Goal: Task Accomplishment & Management: Manage account settings

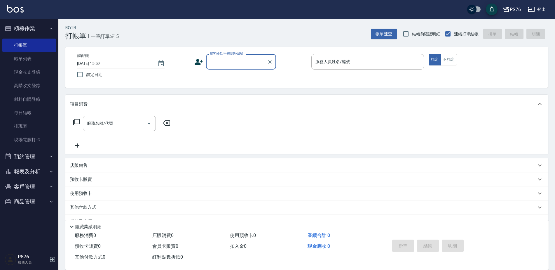
click at [250, 65] on input "顧客姓名/手機號碼/編號" at bounding box center [237, 62] width 56 height 10
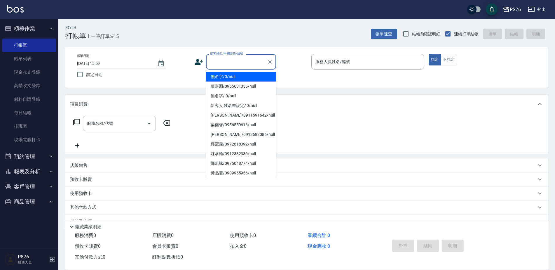
type input "無名字/0/null"
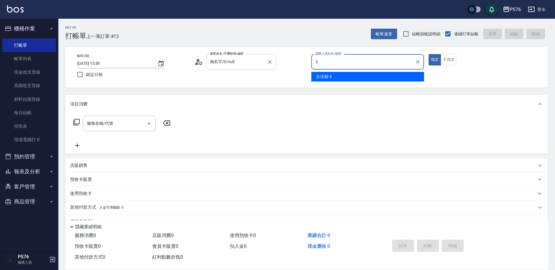
type input "呂佳穎-5"
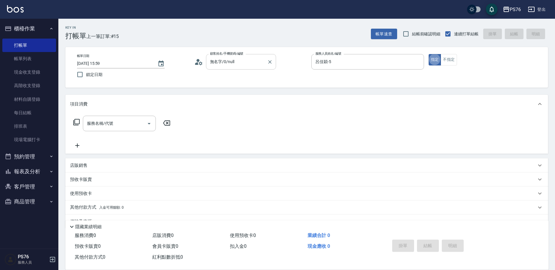
type button "true"
click at [163, 164] on div "店販銷售" at bounding box center [303, 165] width 466 height 6
type input "呂佳穎-5"
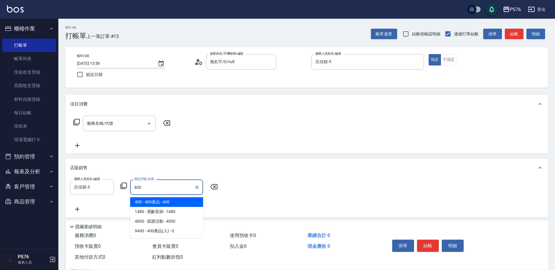
type input "400產品"
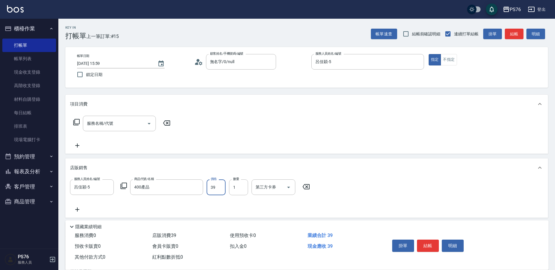
type input "399"
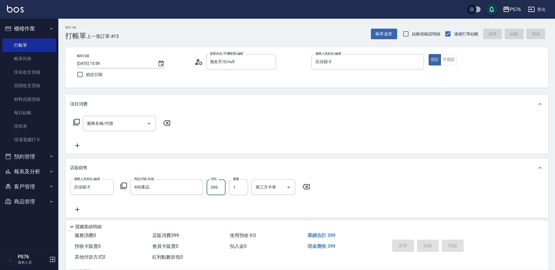
type input "2025/09/13 21:20"
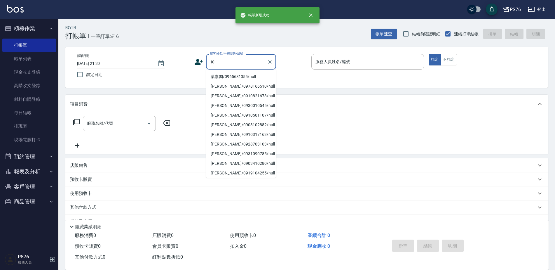
type input "1"
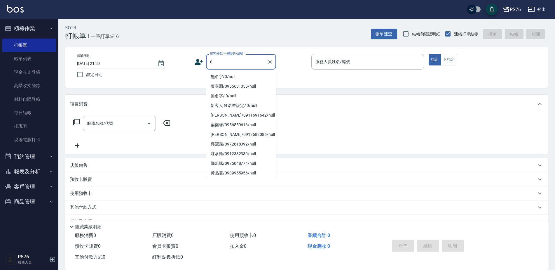
scroll to position [87, 0]
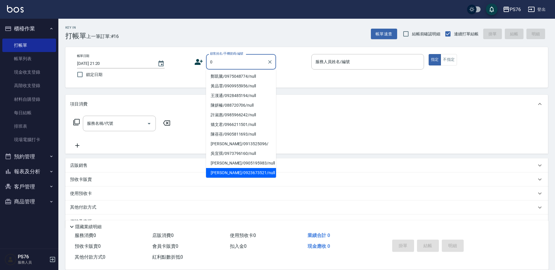
type input "李佩容/0923673521/null"
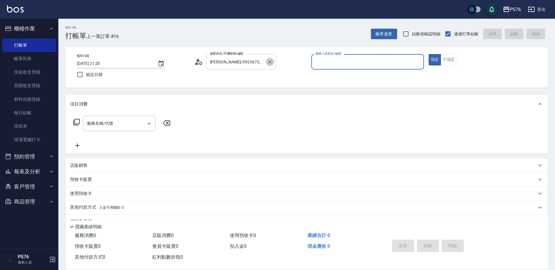
click at [268, 59] on icon "Clear" at bounding box center [270, 62] width 6 height 6
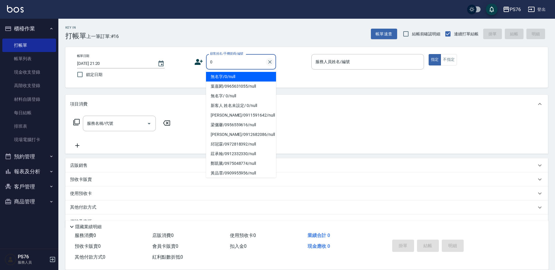
type input "無名字/0/null"
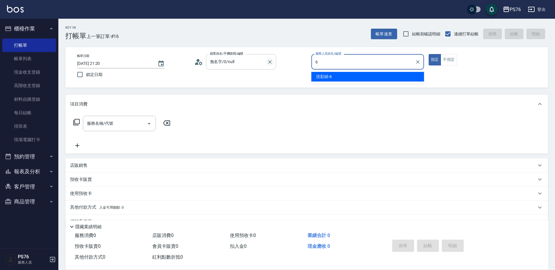
type input "洪彩娟-6"
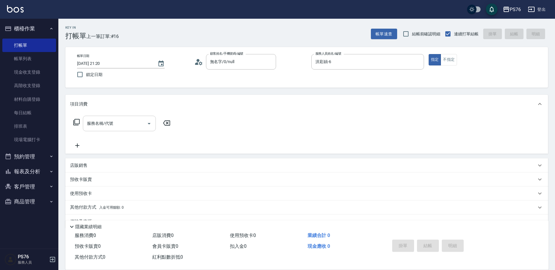
click at [123, 124] on input "服務名稱/代號" at bounding box center [115, 123] width 59 height 10
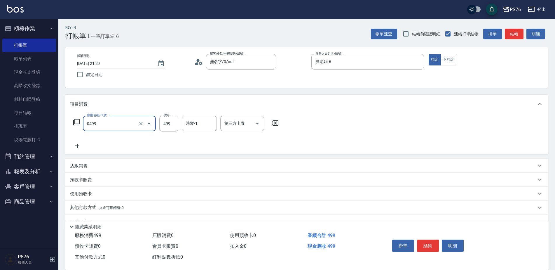
type input "伊黛莉499(0499)"
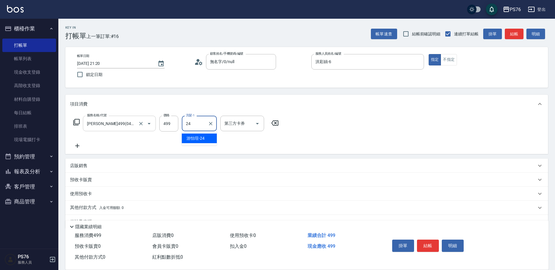
type input "游怡瑄-24"
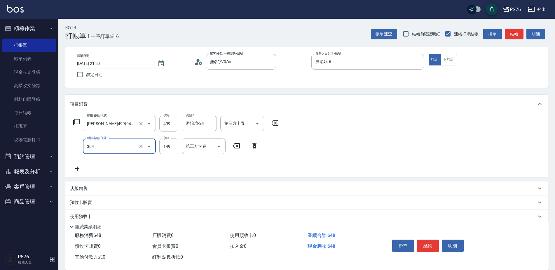
type input "剪髮(304)"
type input "179"
click at [95, 191] on div "店販銷售" at bounding box center [303, 188] width 466 height 6
type input "洪彩娟-6"
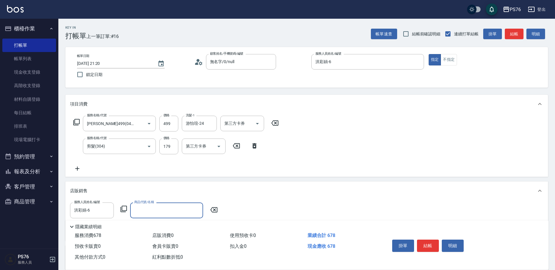
type input "0"
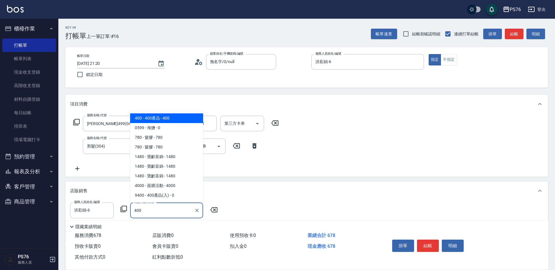
type input "400產品"
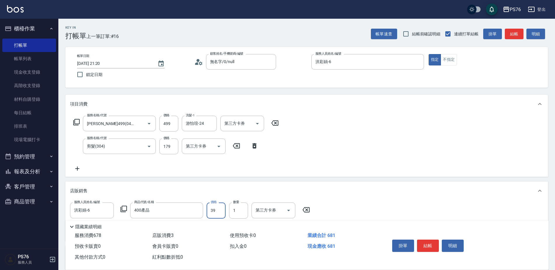
type input "399"
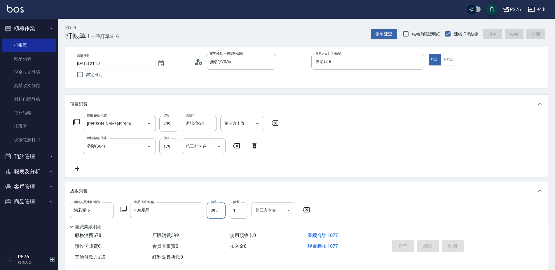
type input "2025/09/13 21:21"
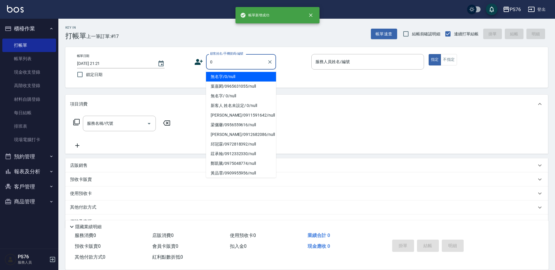
type input "無名字/0/null"
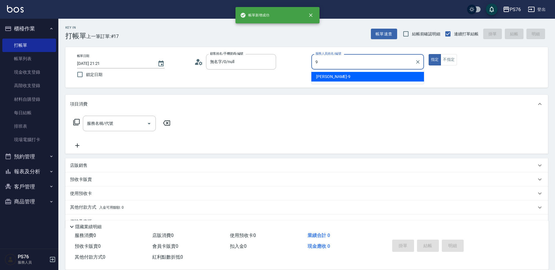
type input "劉憶彤-9"
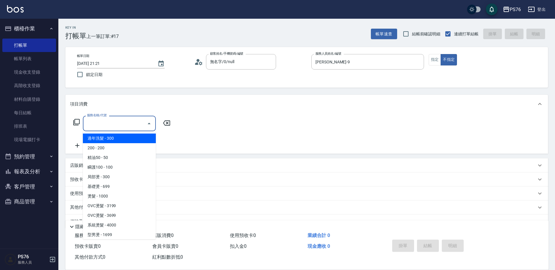
click at [112, 119] on input "服務名稱/代號" at bounding box center [115, 123] width 59 height 10
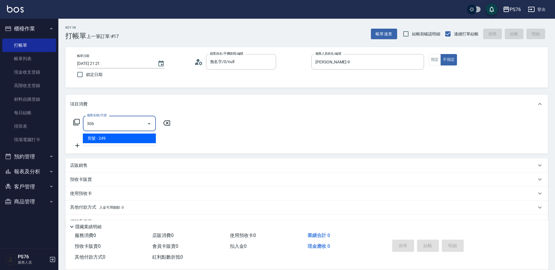
type input "剪髮(306)"
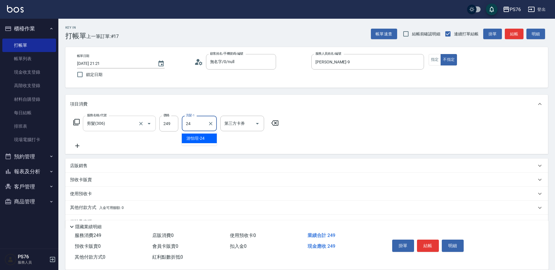
type input "游怡瑄-24"
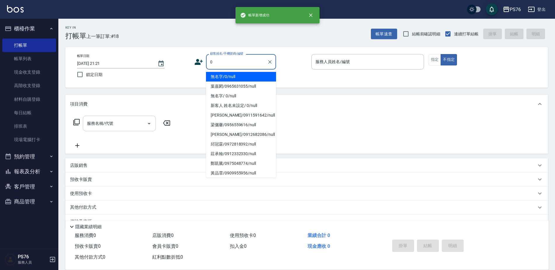
type input "無名字/0/null"
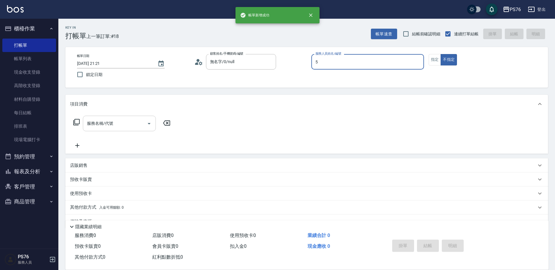
type input "呂佳穎-5"
type button "false"
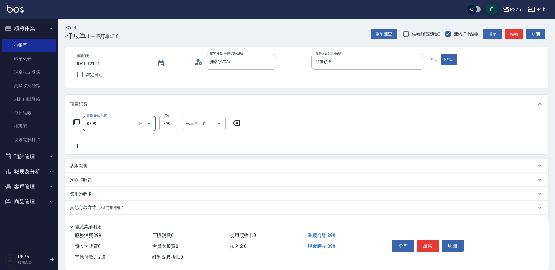
type input "海鹽399(0399)"
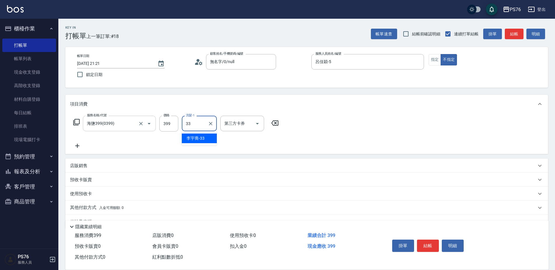
type input "李宇喬-33"
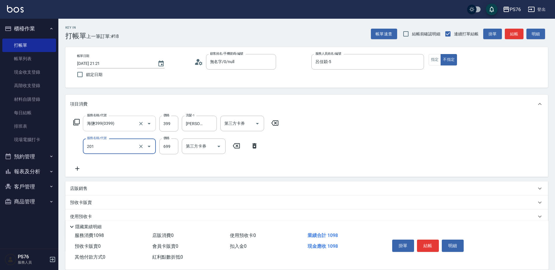
type input "基礎燙(201)"
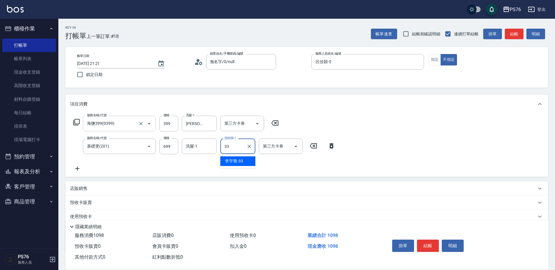
type input "李宇喬-33"
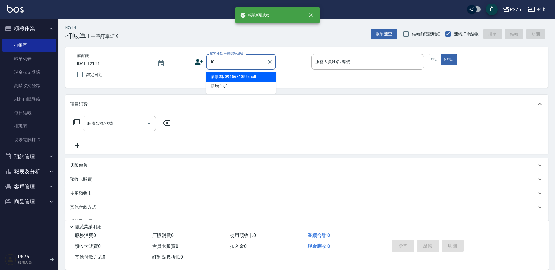
type input "葉嘉閎/0965631055/null"
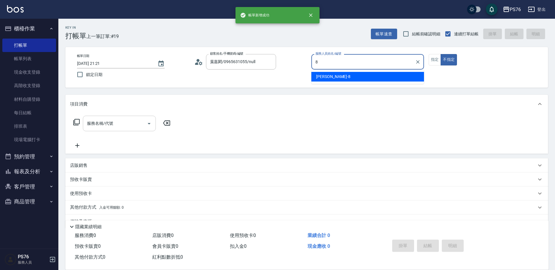
type input "韓韓森-8"
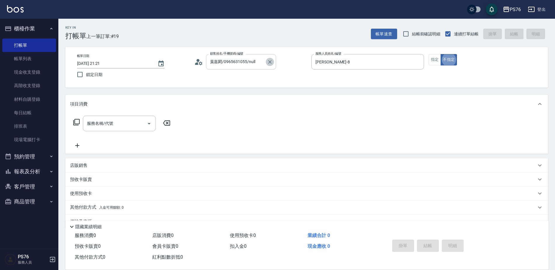
click at [269, 61] on icon "Clear" at bounding box center [270, 62] width 4 height 4
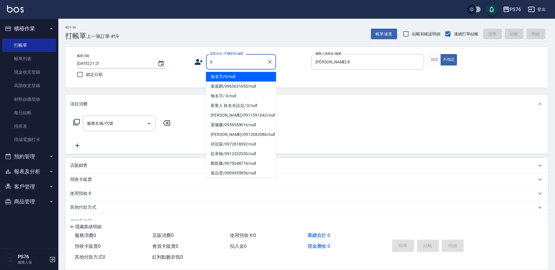
type input "無名字/0/null"
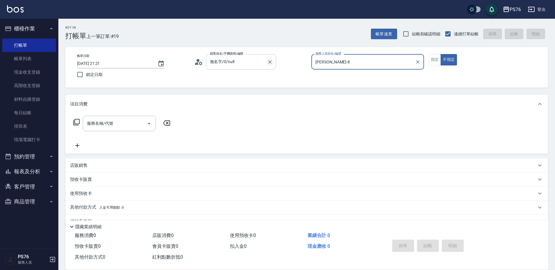
click at [441, 54] on button "不指定" at bounding box center [449, 59] width 16 height 11
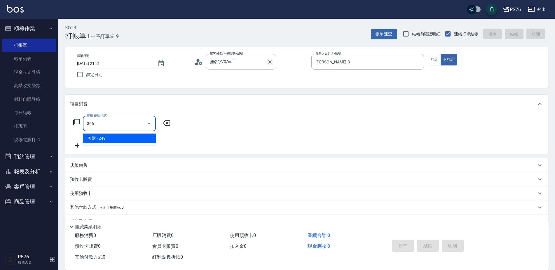
type input "剪髮(306)"
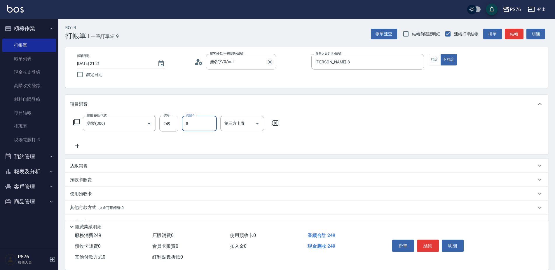
type input "韓韓森-8"
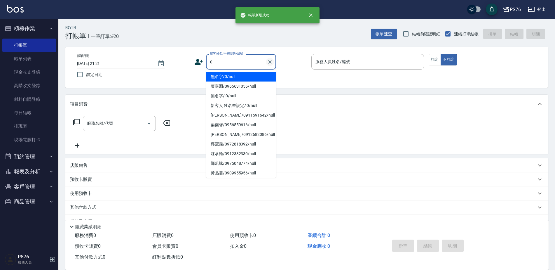
type input "無名字/0/null"
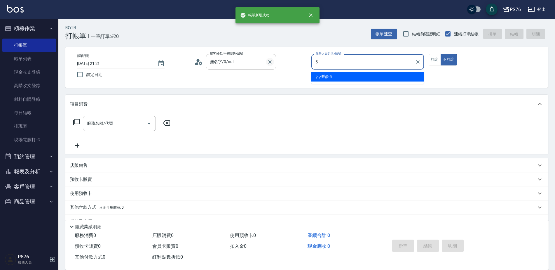
type input "呂佳穎-5"
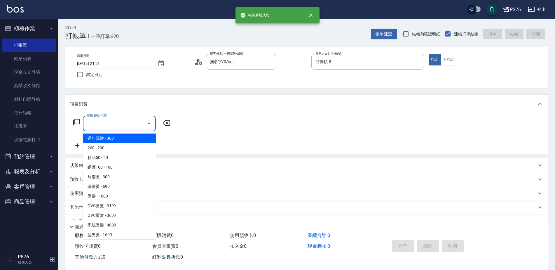
click at [103, 122] on input "服務名稱/代號" at bounding box center [115, 123] width 59 height 10
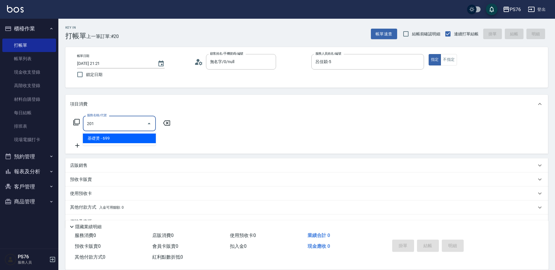
type input "基礎燙(201)"
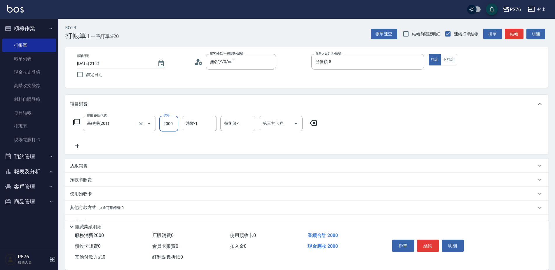
type input "2000"
type input "李宇喬-33"
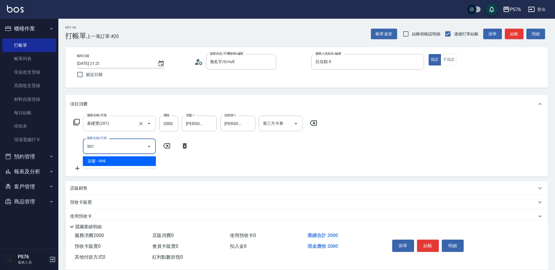
type input "染髮(501)"
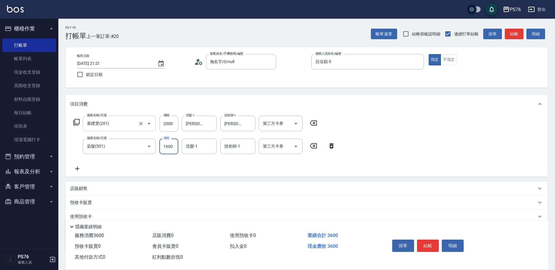
type input "1600"
type input "李宇喬-33"
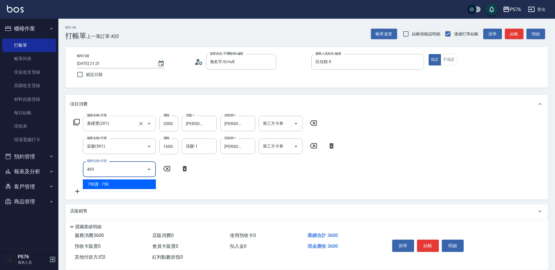
type input "750護(403)"
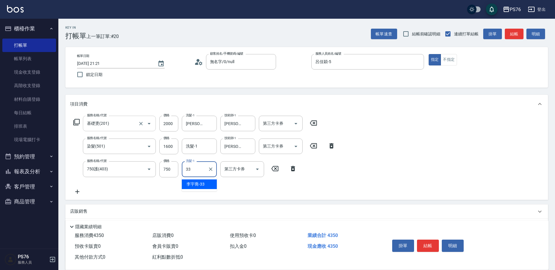
type input "李宇喬-33"
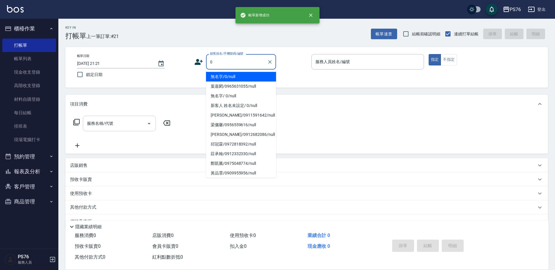
type input "無名字/0/null"
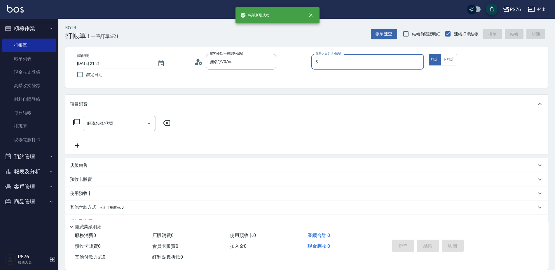
type input "呂佳穎-5"
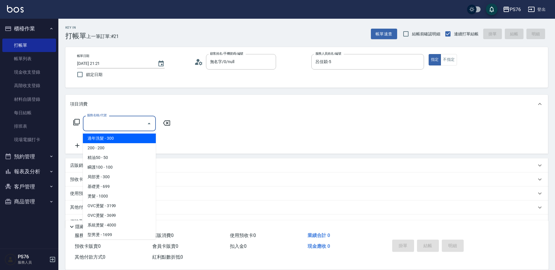
click at [103, 122] on input "服務名稱/代號" at bounding box center [115, 123] width 59 height 10
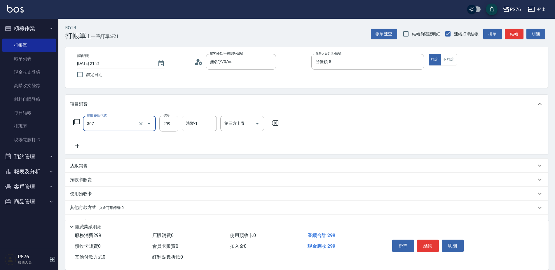
type input "剪髮(307)"
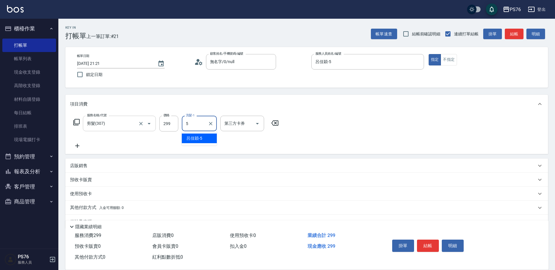
type input "呂佳穎-5"
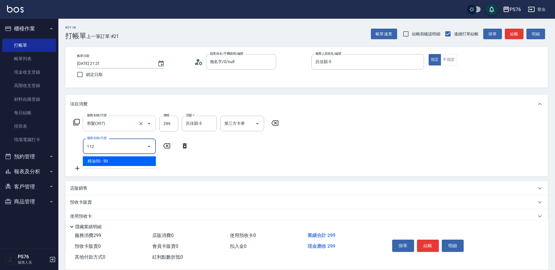
type input "精油50(112)"
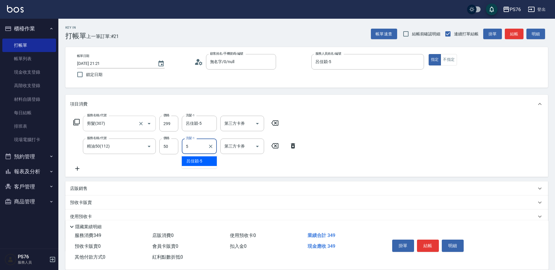
type input "呂佳穎-5"
click at [80, 187] on p "店販銷售" at bounding box center [79, 188] width 18 height 6
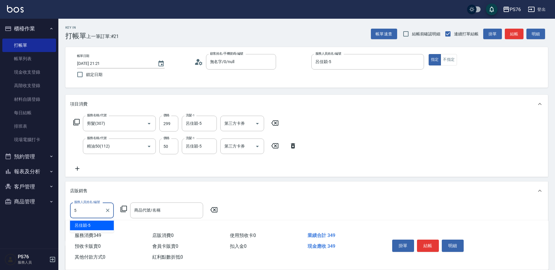
type input "呂佳穎-5"
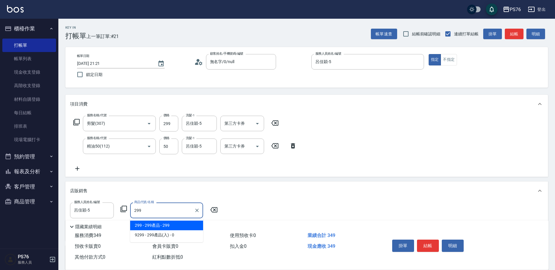
type input "299產品"
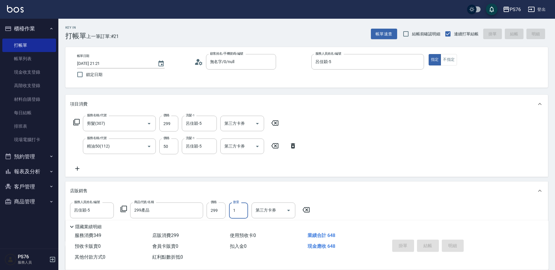
type input "2025/09/13 21:22"
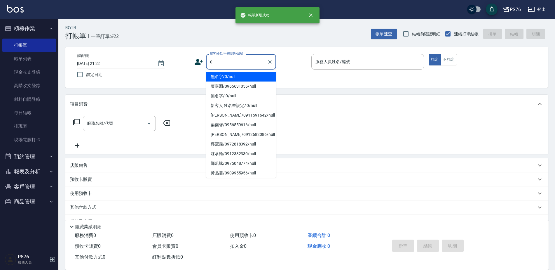
type input "無名字/0/null"
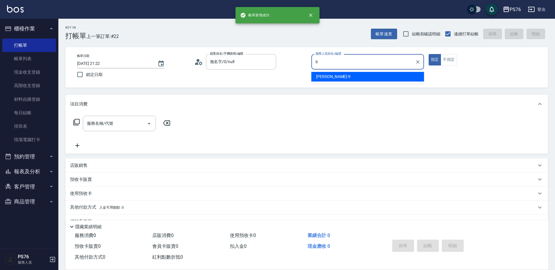
type input "劉憶彤-9"
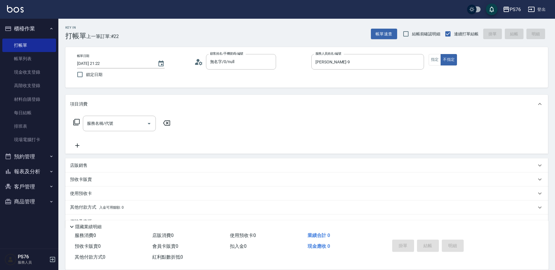
click at [129, 132] on div "服務名稱/代號 服務名稱/代號" at bounding box center [122, 132] width 104 height 33
click at [129, 131] on div "服務名稱/代號" at bounding box center [119, 123] width 73 height 15
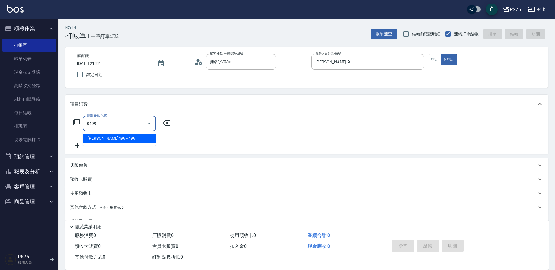
type input "伊黛莉499(0499)"
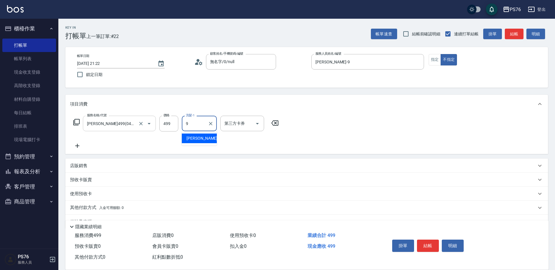
type input "劉憶彤-9"
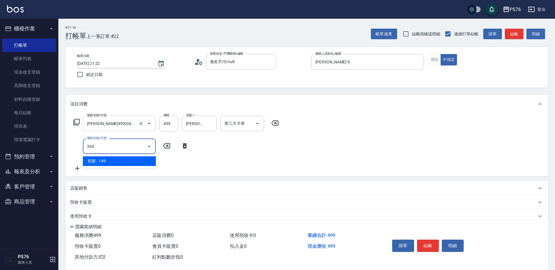
type input "剪髮(304)"
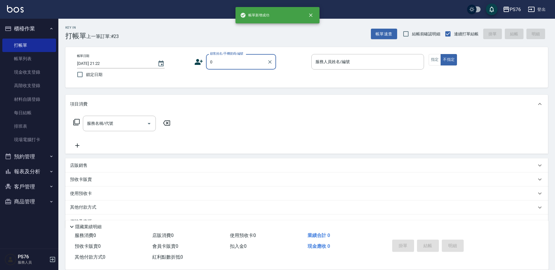
type input "無名字/0/null"
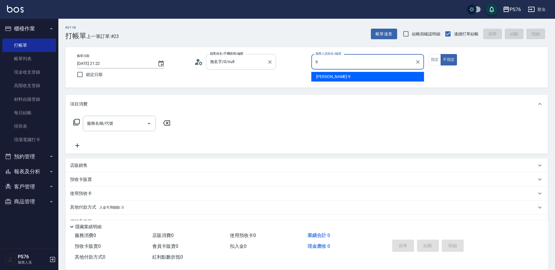
type input "劉憶彤-9"
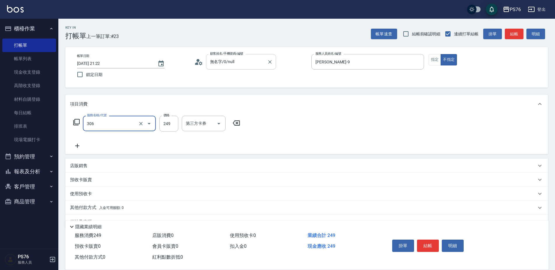
type input "剪髮(306)"
type input "劉憶彤-9"
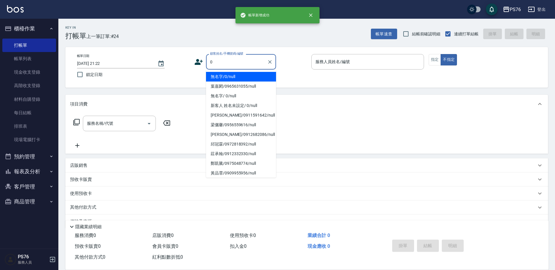
type input "無名字/0/null"
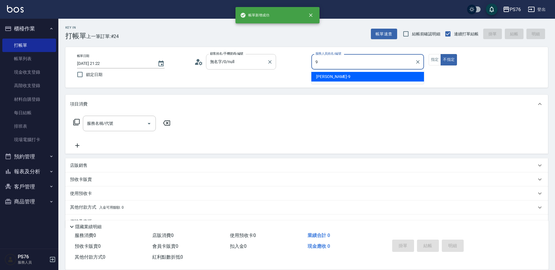
type input "劉憶彤-9"
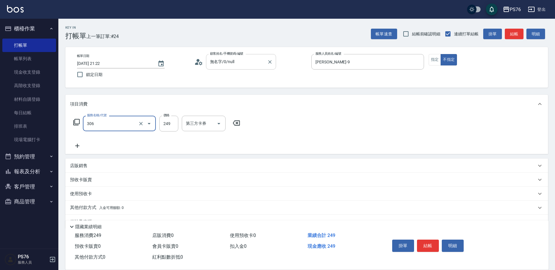
type input "剪髮(306)"
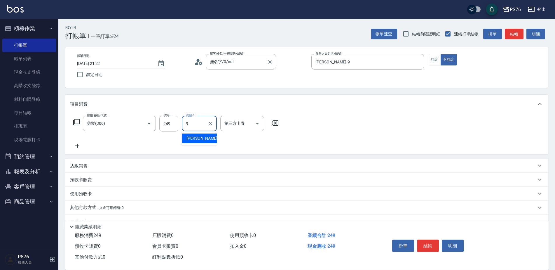
type input "劉憶彤-9"
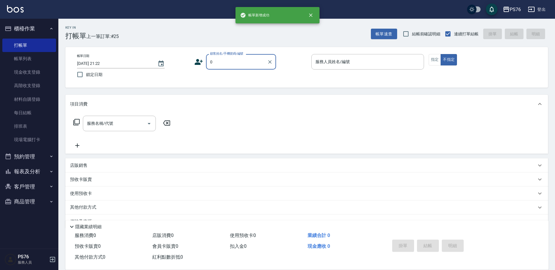
type input "無名字/0/null"
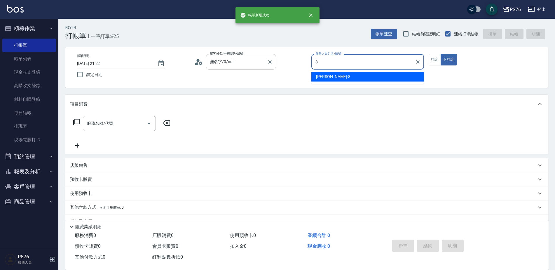
type input "韓韓森-8"
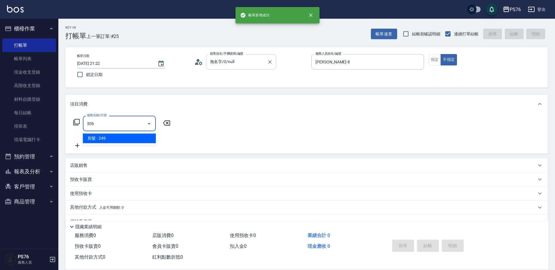
type input "剪髮(306)"
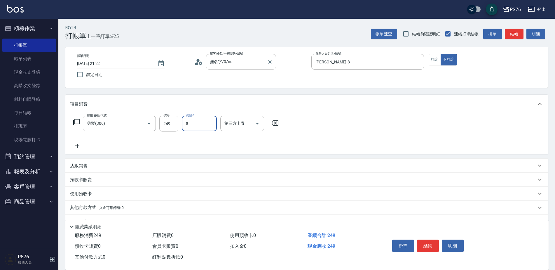
type input "韓韓森-8"
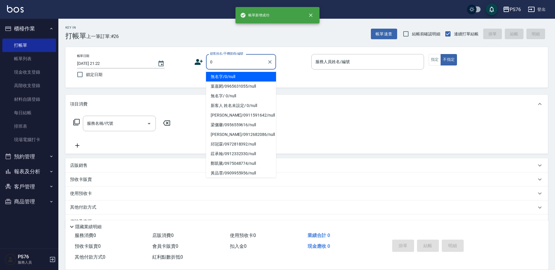
type input "無名字/0/null"
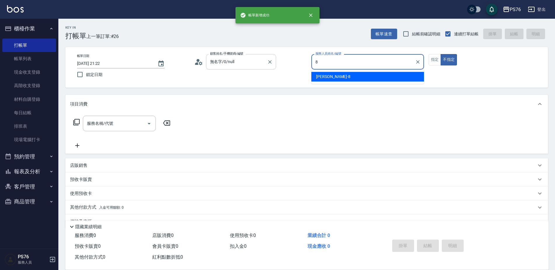
type input "韓韓森-8"
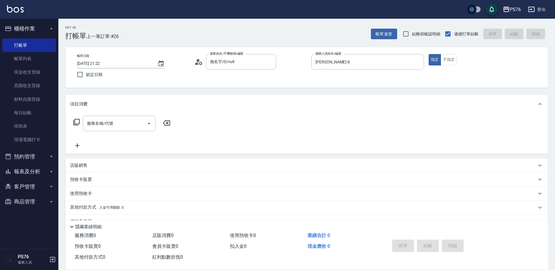
click at [113, 114] on div "服務名稱/代號 服務名稱/代號" at bounding box center [306, 133] width 483 height 40
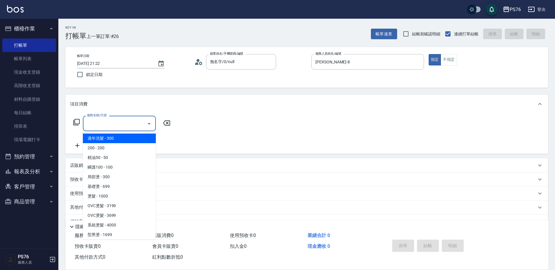
click at [107, 123] on div "服務名稱/代號 服務名稱/代號" at bounding box center [119, 123] width 73 height 15
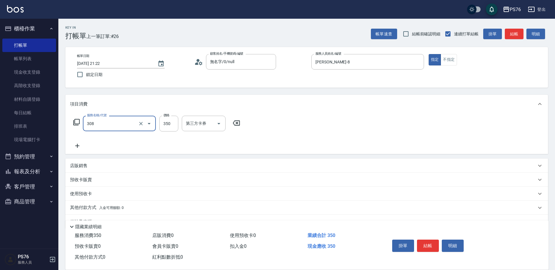
type input "洗+剪(308)"
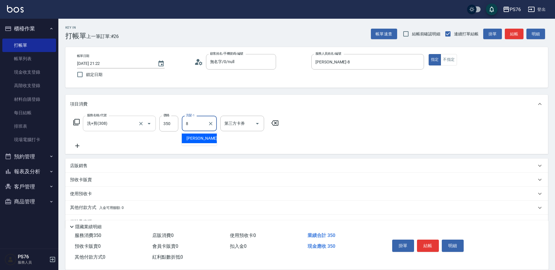
type input "韓韓森-8"
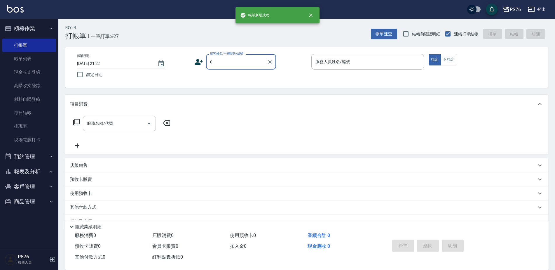
type input "無名字/0/null"
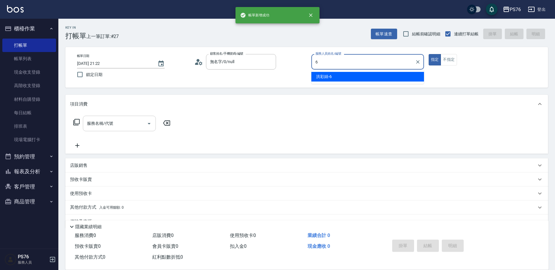
type input "洪彩娟-6"
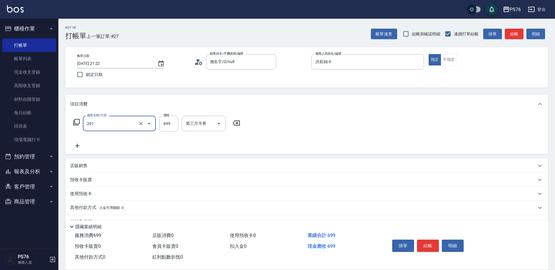
type input "基礎燙(201)"
type input "1199"
click at [203, 124] on input "洗髮-1" at bounding box center [199, 123] width 30 height 10
type input "游怡瑄-24"
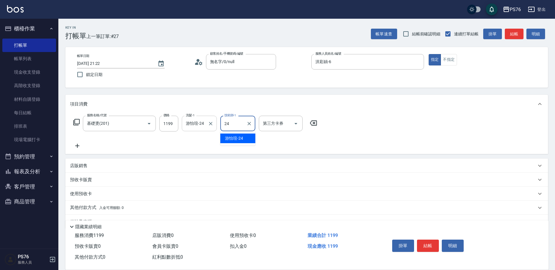
type input "游怡瑄-24"
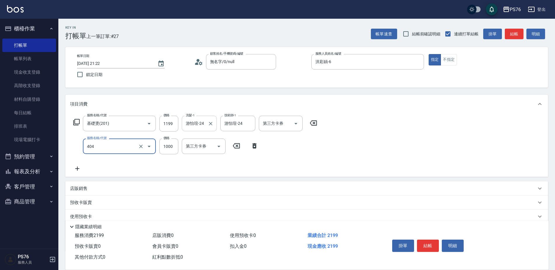
type input "1000護(404)"
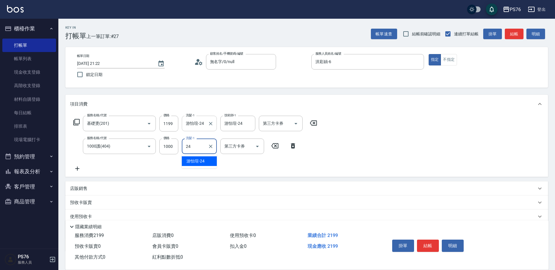
type input "游怡瑄-24"
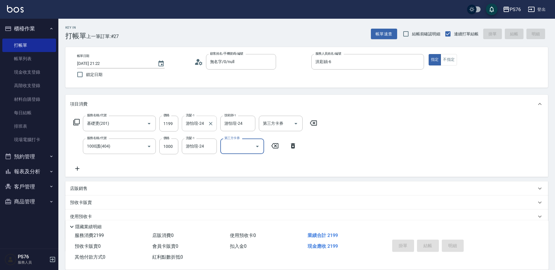
type input "2025/09/13 21:23"
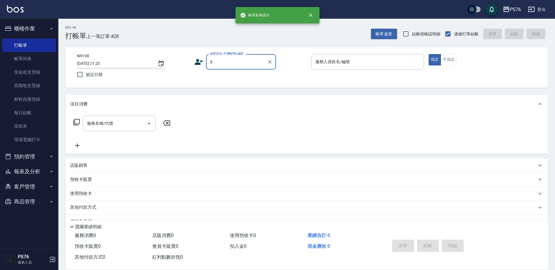
type input "無名字/0/null"
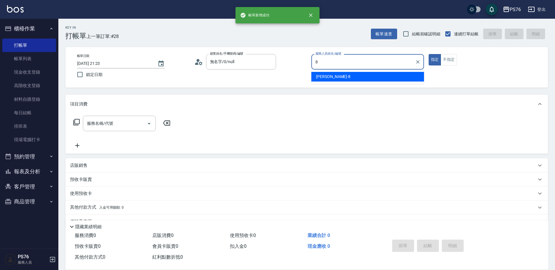
type input "韓韓森-8"
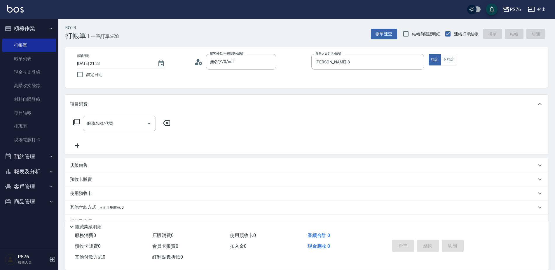
click at [136, 118] on div "服務名稱/代號" at bounding box center [119, 123] width 73 height 15
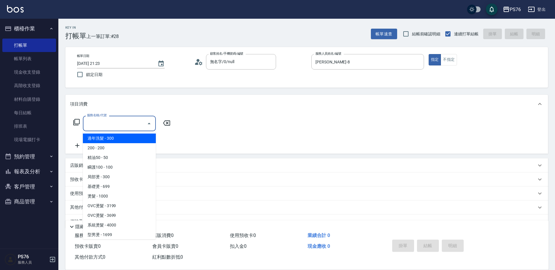
type input "2"
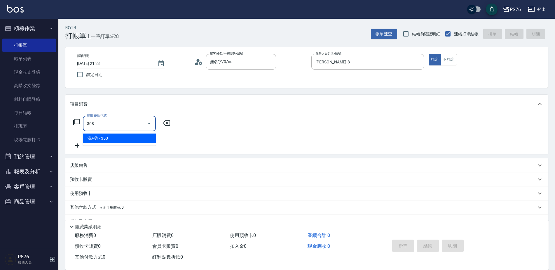
type input "洗+剪(308)"
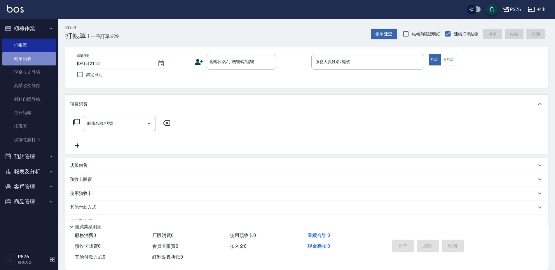
click at [45, 55] on link "帳單列表" at bounding box center [29, 58] width 54 height 13
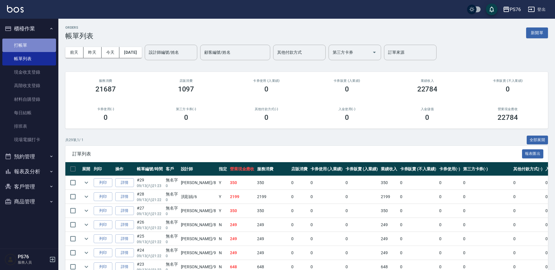
click at [44, 47] on link "打帳單" at bounding box center [29, 45] width 54 height 13
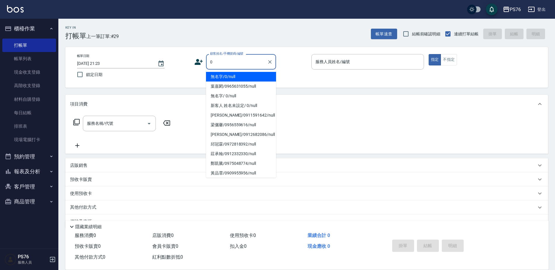
type input "無名字/0/null"
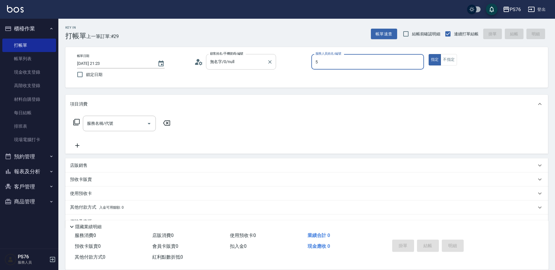
type input "呂佳穎-5"
type button "true"
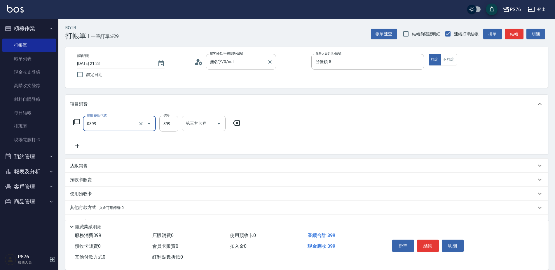
type input "海鹽399(0399)"
type input "呂佳穎-5"
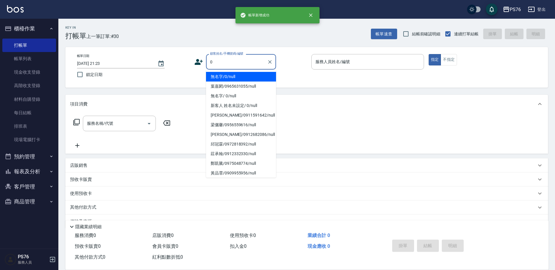
type input "無名字/0/null"
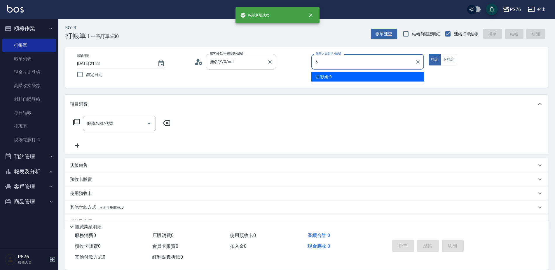
type input "洪彩娟-6"
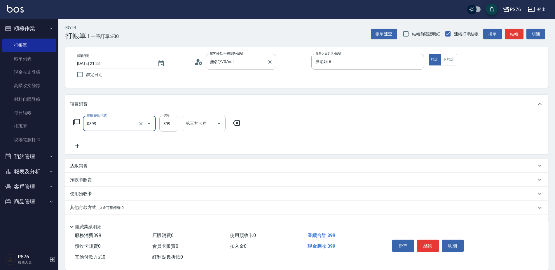
type input "海鹽399(0399)"
type input "1"
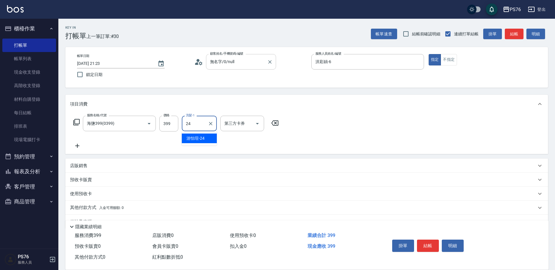
type input "游怡瑄-24"
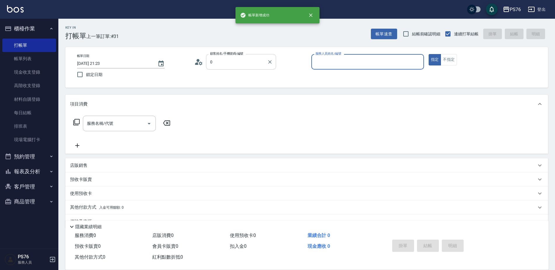
type input "無名字/0/null"
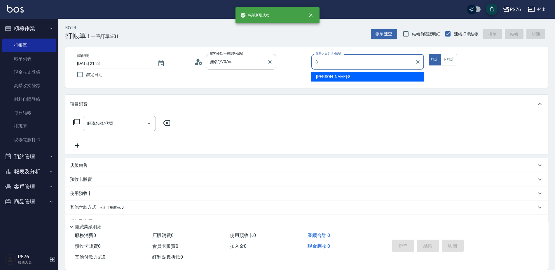
type input "韓韓森-8"
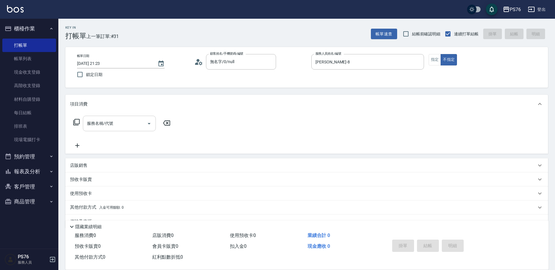
click at [132, 127] on input "服務名稱/代號" at bounding box center [115, 123] width 59 height 10
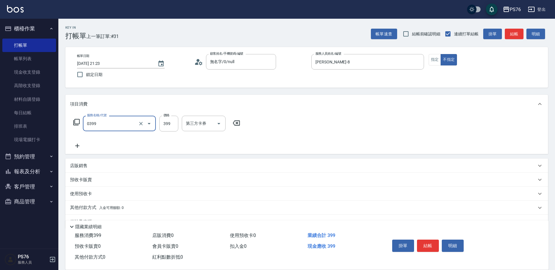
type input "海鹽399(0399)"
type input "391"
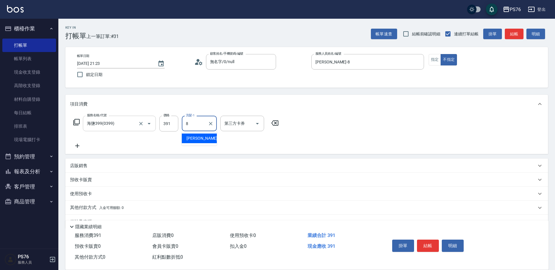
type input "韓韓森-8"
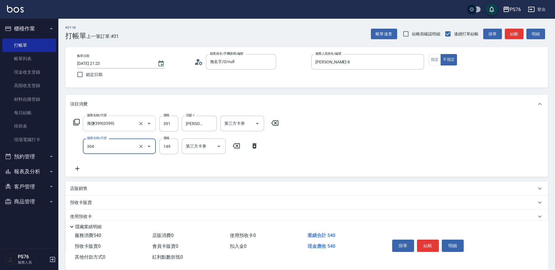
type input "剪髮(304)"
click at [94, 190] on div "店販銷售" at bounding box center [303, 188] width 466 height 6
type input "韓韓森-8"
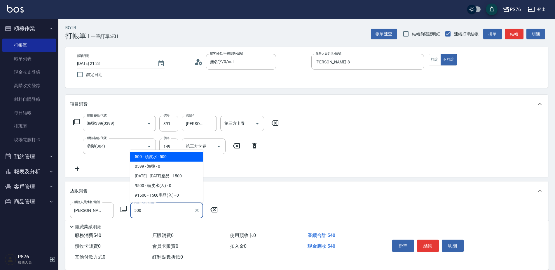
type input "頭皮水"
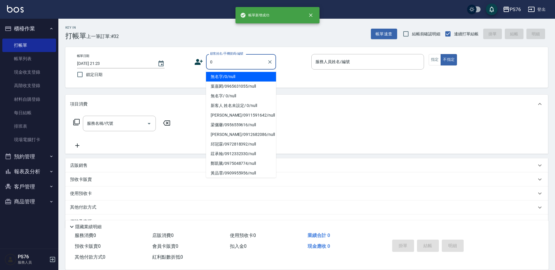
type input "無名字/0/null"
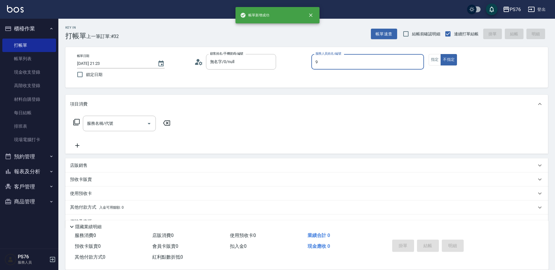
type input "劉憶彤-9"
type button "false"
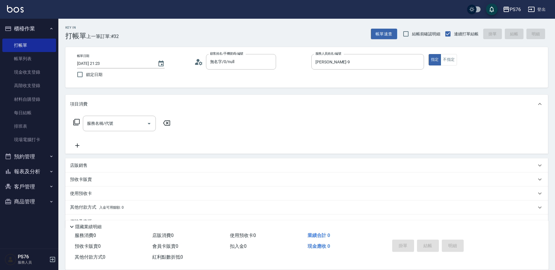
click at [109, 114] on div "服務名稱/代號 服務名稱/代號" at bounding box center [306, 133] width 483 height 40
click at [108, 118] on div "服務名稱/代號" at bounding box center [119, 123] width 73 height 15
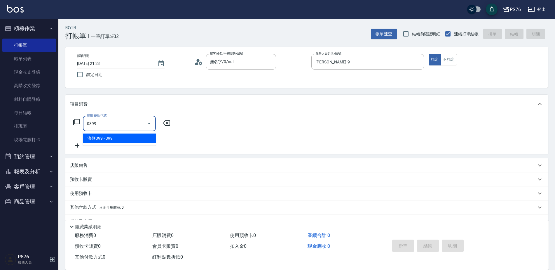
type input "海鹽399(0399)"
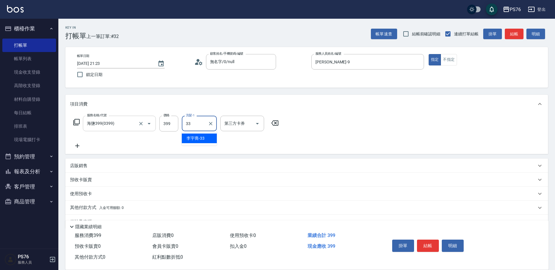
type input "李宇喬-33"
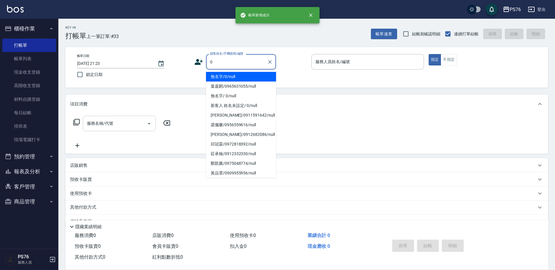
type input "無名字/0/null"
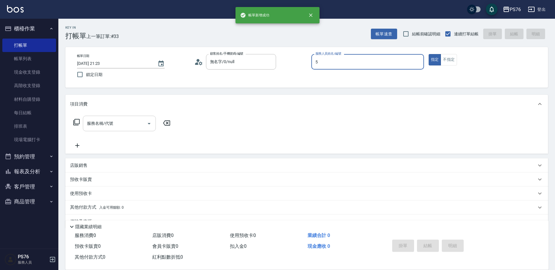
type input "呂佳穎-5"
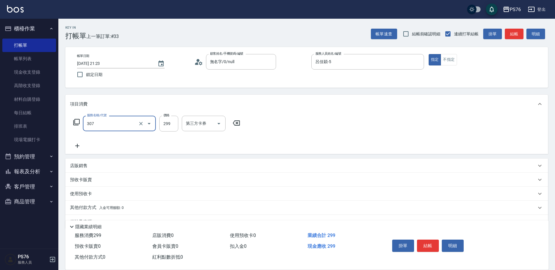
type input "剪髮(307)"
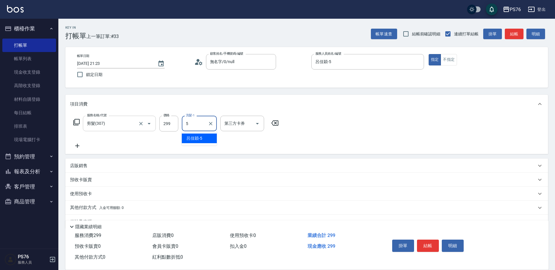
type input "呂佳穎-5"
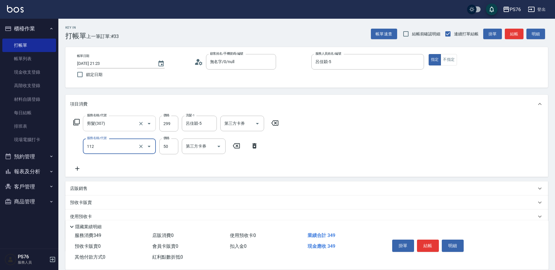
type input "精油50(112)"
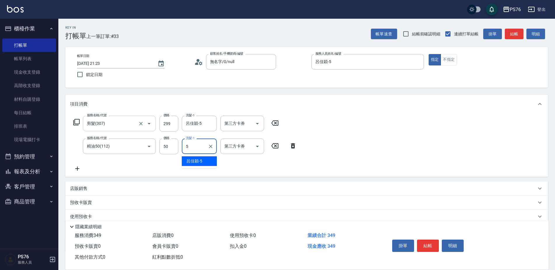
type input "呂佳穎-5"
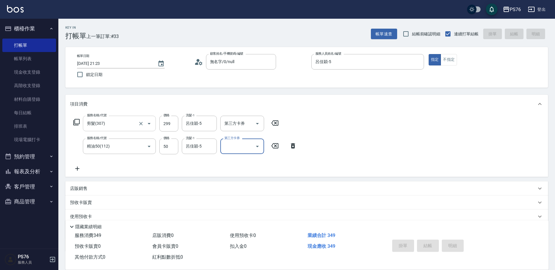
type input "2025/09/13 21:24"
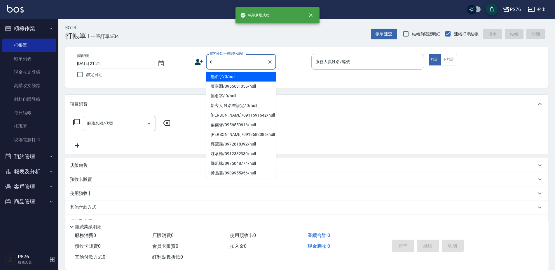
type input "無名字/0/null"
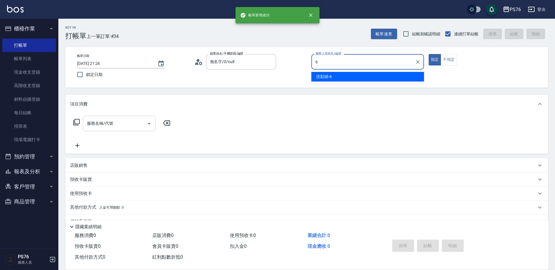
type input "洪彩娟-6"
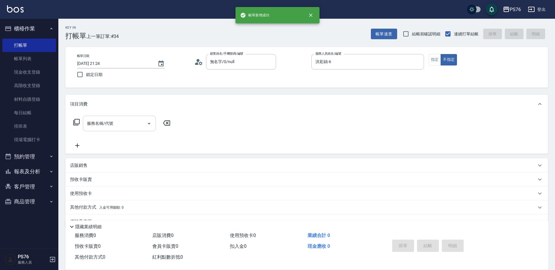
click at [108, 118] on div "服務名稱/代號" at bounding box center [119, 123] width 73 height 15
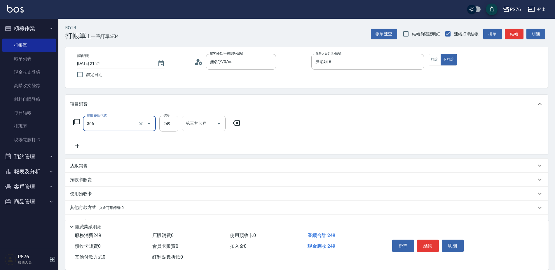
type input "剪髮(306)"
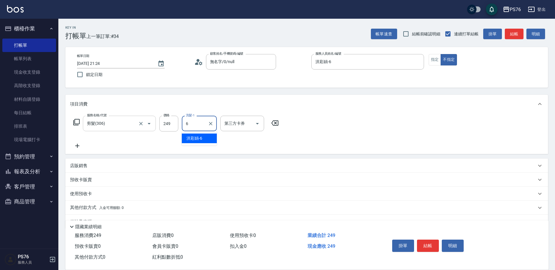
type input "洪彩娟-6"
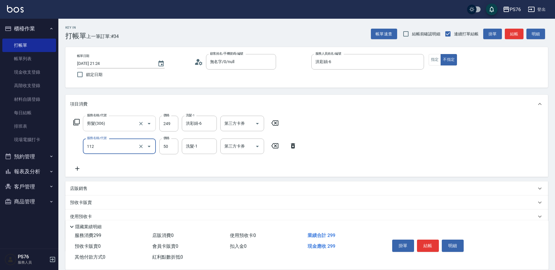
type input "精油50(112)"
type input "洪彩娟-6"
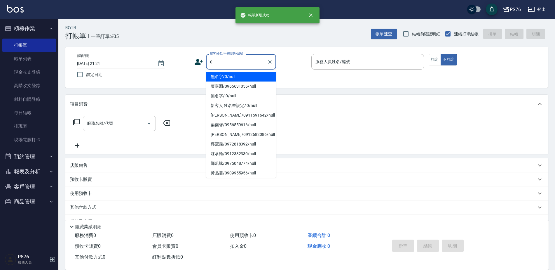
type input "無名字/0/null"
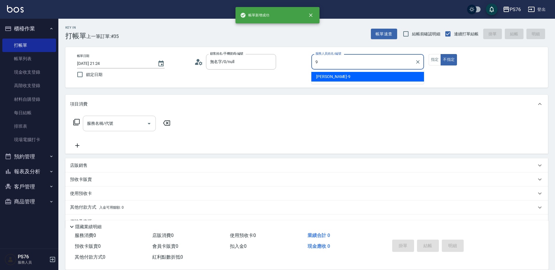
type input "劉憶彤-9"
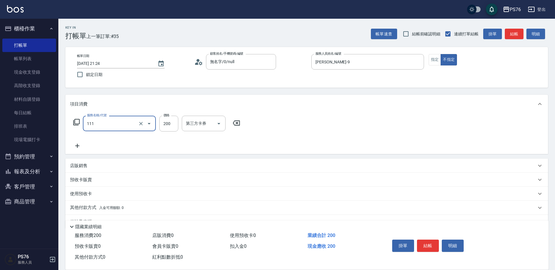
type input "200(111)"
type input "游怡瑄-24"
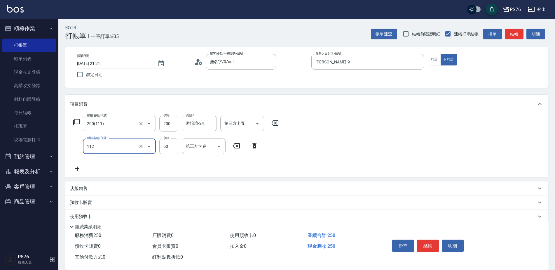
type input "精油50(112)"
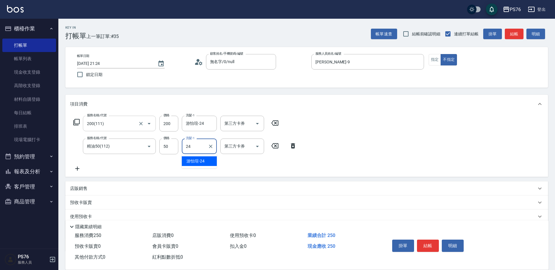
type input "游怡瑄-24"
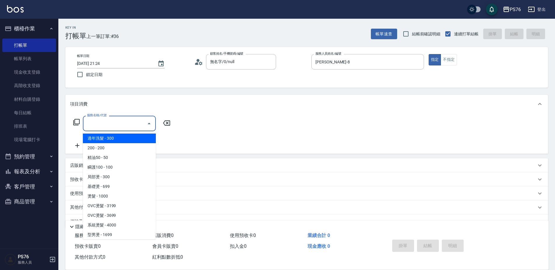
click at [105, 123] on input "服務名稱/代號" at bounding box center [115, 123] width 59 height 10
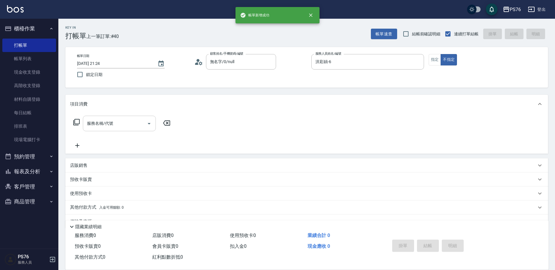
click at [103, 129] on div "服務名稱/代號" at bounding box center [119, 123] width 73 height 15
click at [102, 115] on div "服務名稱/代號 服務名稱/代號" at bounding box center [306, 133] width 483 height 40
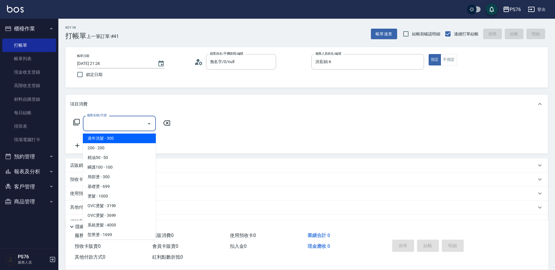
click at [103, 123] on input "服務名稱/代號" at bounding box center [115, 123] width 59 height 10
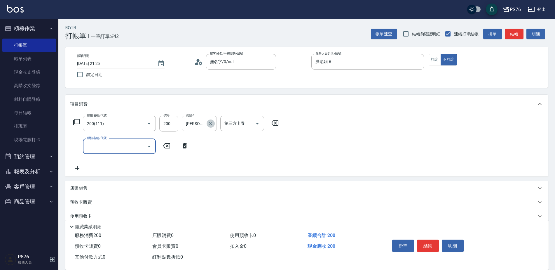
click at [213, 125] on icon "Clear" at bounding box center [211, 124] width 6 height 6
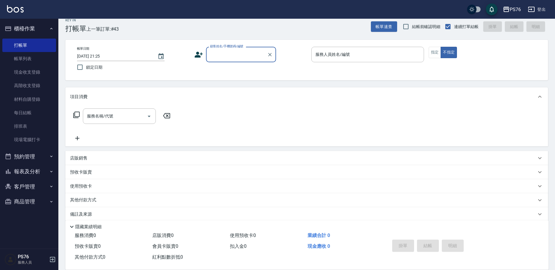
scroll to position [15, 0]
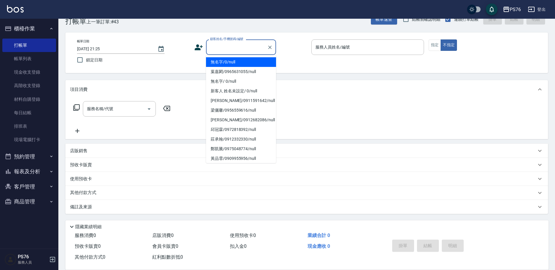
click at [233, 49] on input "顧客姓名/手機號碼/編號" at bounding box center [237, 47] width 56 height 10
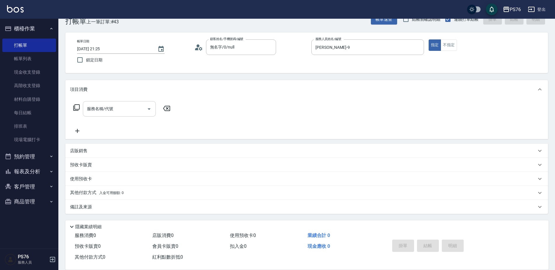
click at [130, 114] on div "服務名稱/代號" at bounding box center [119, 108] width 73 height 15
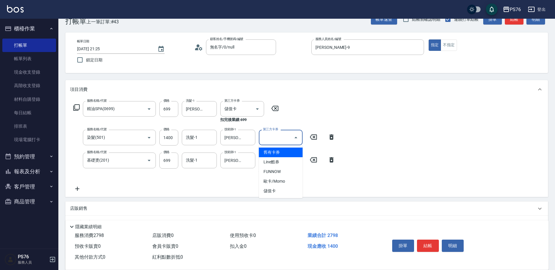
click at [271, 137] on input "第三方卡券" at bounding box center [277, 137] width 30 height 10
click at [276, 189] on span "儲值卡" at bounding box center [281, 191] width 44 height 10
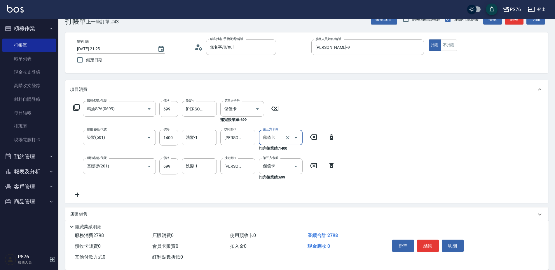
click at [75, 193] on icon at bounding box center [77, 194] width 15 height 7
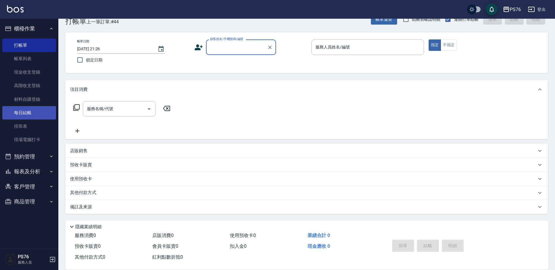
click at [20, 115] on link "每日結帳" at bounding box center [29, 112] width 54 height 13
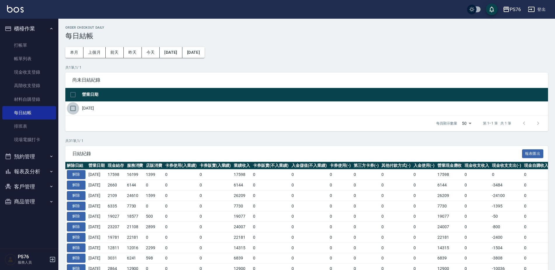
click at [76, 107] on input "checkbox" at bounding box center [73, 108] width 12 height 12
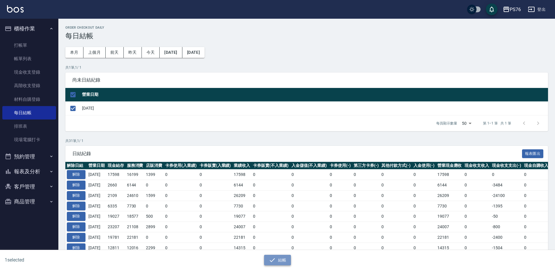
click at [288, 263] on button "結帳" at bounding box center [277, 260] width 27 height 11
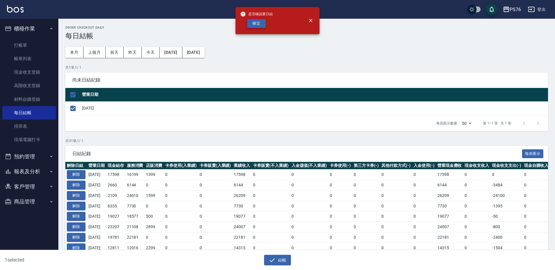
click at [252, 22] on button "確定" at bounding box center [256, 23] width 19 height 9
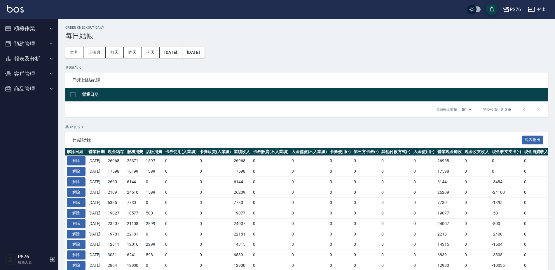
click at [18, 57] on button "報表及分析" at bounding box center [29, 58] width 54 height 15
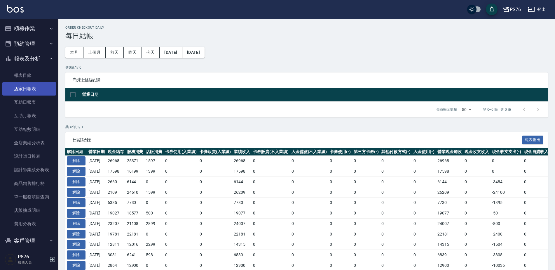
click at [27, 90] on link "店家日報表" at bounding box center [29, 88] width 54 height 13
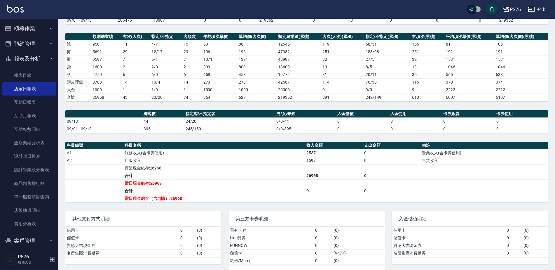
scroll to position [78, 0]
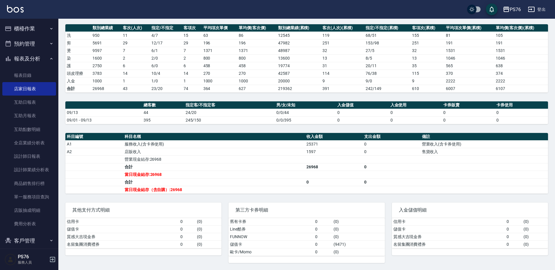
click at [49, 22] on button "櫃檯作業" at bounding box center [29, 28] width 54 height 15
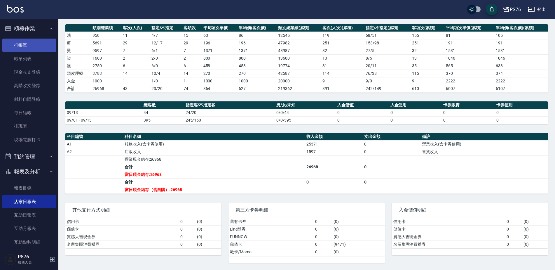
click at [46, 49] on link "打帳單" at bounding box center [29, 45] width 54 height 13
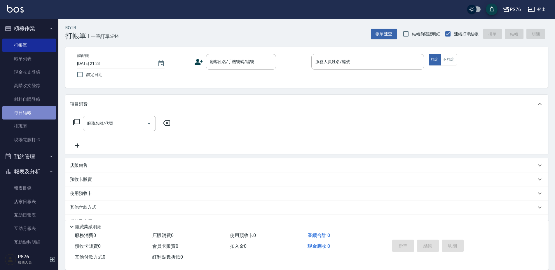
click at [33, 109] on link "每日結帳" at bounding box center [29, 112] width 54 height 13
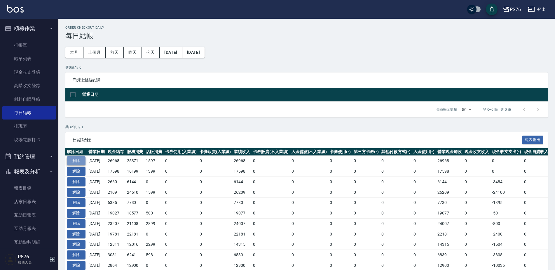
click at [82, 160] on button "解除" at bounding box center [76, 160] width 19 height 9
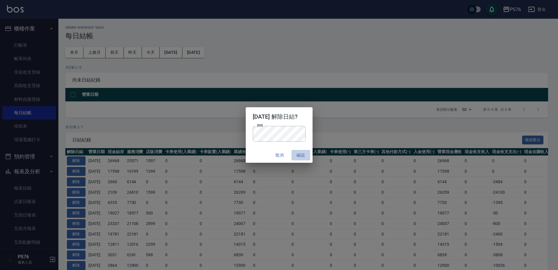
click at [309, 153] on button "確認" at bounding box center [301, 155] width 19 height 11
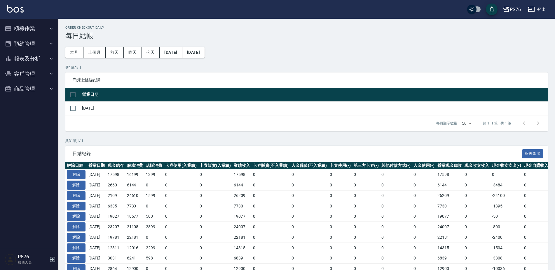
click at [27, 27] on button "櫃檯作業" at bounding box center [29, 28] width 54 height 15
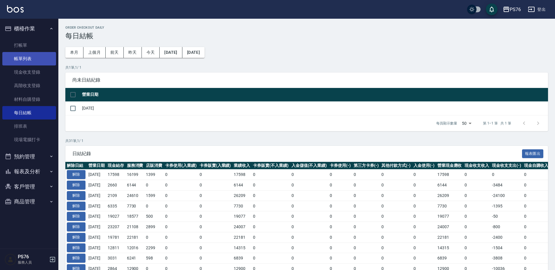
click at [32, 57] on link "帳單列表" at bounding box center [29, 58] width 54 height 13
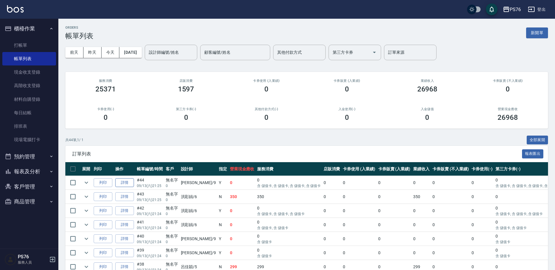
click at [128, 182] on link "詳情" at bounding box center [124, 182] width 19 height 9
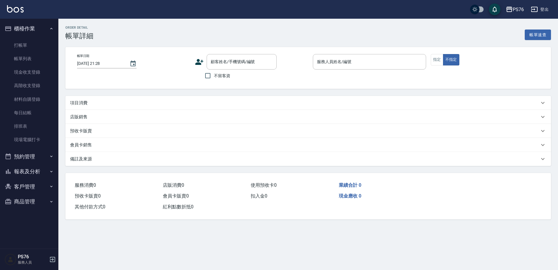
type input "2025/09/13 21:25"
type input "劉憶彤-9"
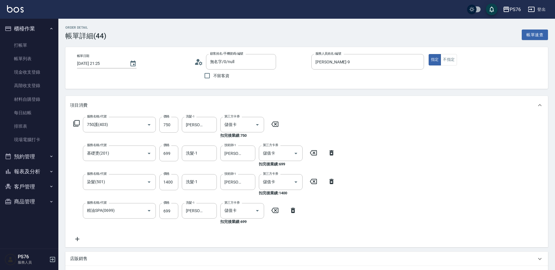
type input "無名字/0/null"
type input "750護(403)"
type input "基礎燙(201)"
type input "染髮(501)"
type input "精油SPA(0699)"
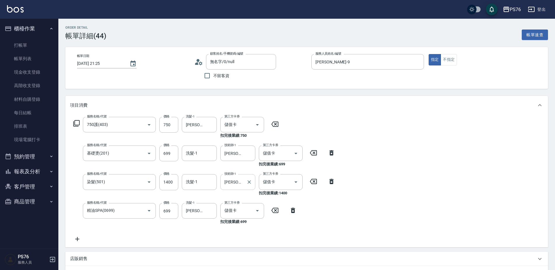
scroll to position [129, 0]
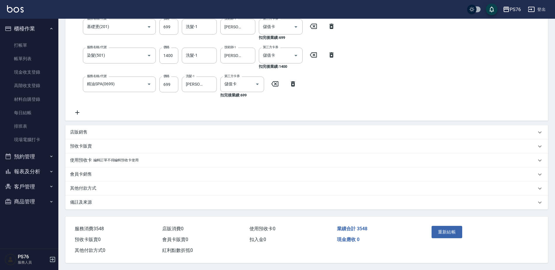
click at [81, 112] on icon at bounding box center [77, 112] width 15 height 7
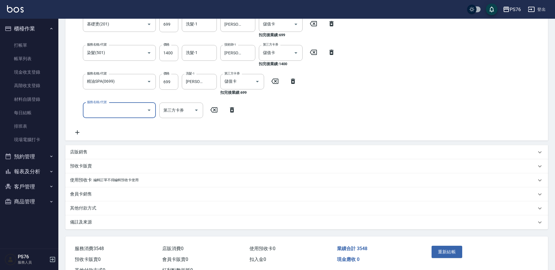
click at [103, 111] on input "服務名稱/代號" at bounding box center [115, 110] width 59 height 10
type input "儲值3000(901)"
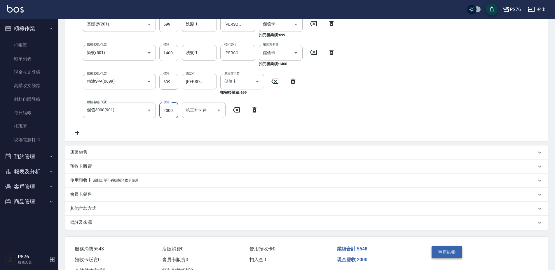
type input "2000"
click at [438, 247] on button "重新結帳" at bounding box center [447, 252] width 31 height 12
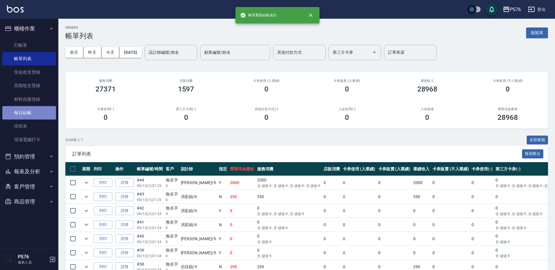
click at [23, 113] on link "每日結帳" at bounding box center [29, 112] width 54 height 13
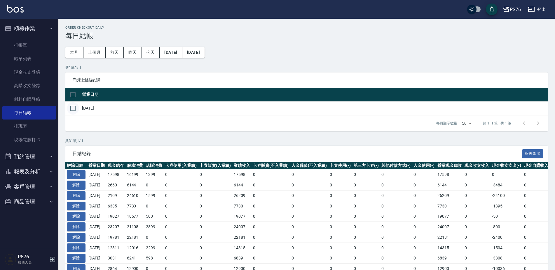
click at [72, 107] on input "checkbox" at bounding box center [73, 108] width 12 height 12
checkbox input "true"
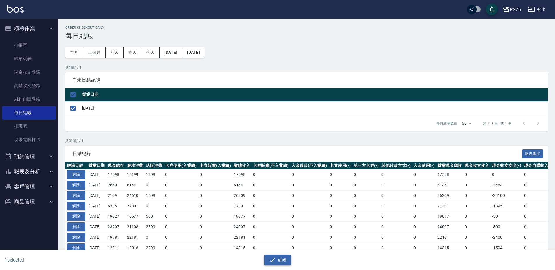
click at [275, 255] on button "結帳" at bounding box center [277, 260] width 27 height 11
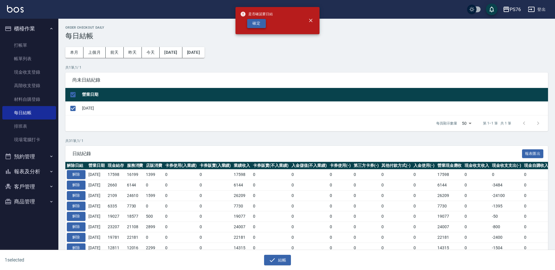
click at [252, 25] on button "確定" at bounding box center [256, 23] width 19 height 9
checkbox input "false"
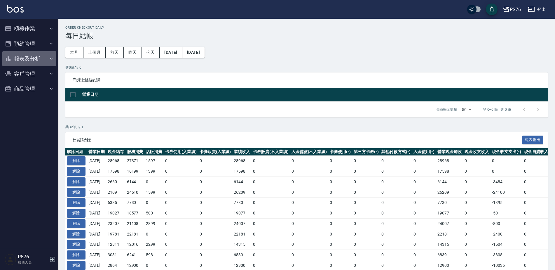
click at [41, 62] on button "報表及分析" at bounding box center [29, 58] width 54 height 15
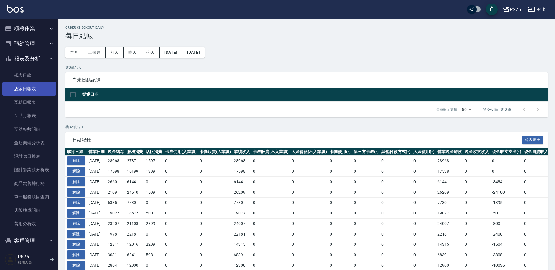
click at [40, 88] on link "店家日報表" at bounding box center [29, 88] width 54 height 13
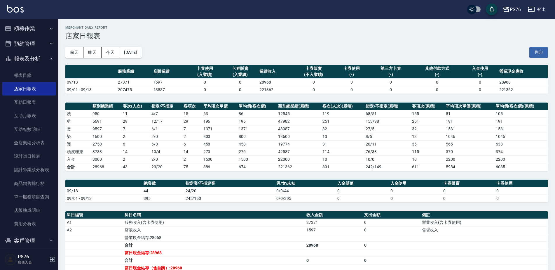
click at [40, 56] on button "報表及分析" at bounding box center [29, 58] width 54 height 15
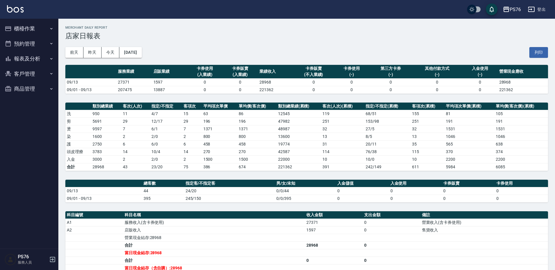
click at [37, 20] on ul "櫃檯作業 打帳單 帳單列表 現金收支登錄 高階收支登錄 材料自購登錄 每日結帳 排班表 現場電腦打卡 預約管理 預約管理 單日預約紀錄 單週預約紀錄 報表及分…" at bounding box center [29, 59] width 54 height 80
click at [37, 23] on button "櫃檯作業" at bounding box center [29, 28] width 54 height 15
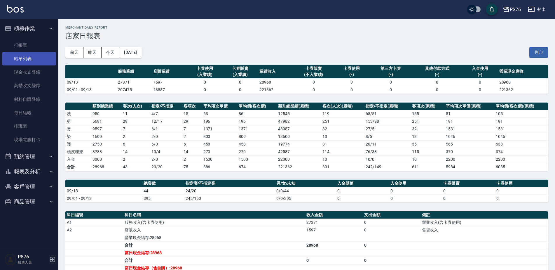
click at [35, 55] on link "帳單列表" at bounding box center [29, 58] width 54 height 13
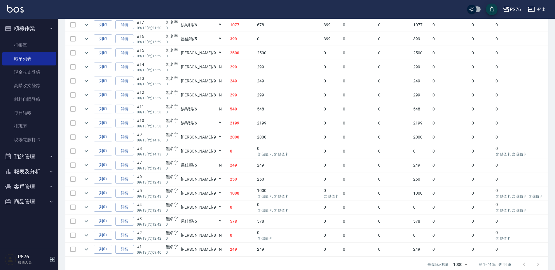
scroll to position [550, 0]
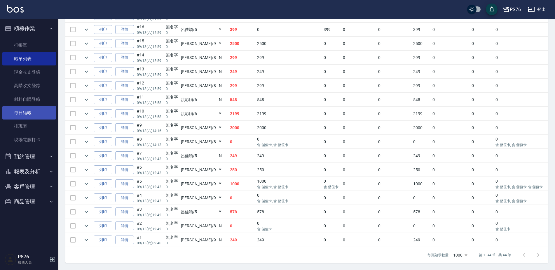
click at [34, 107] on link "每日結帳" at bounding box center [29, 112] width 54 height 13
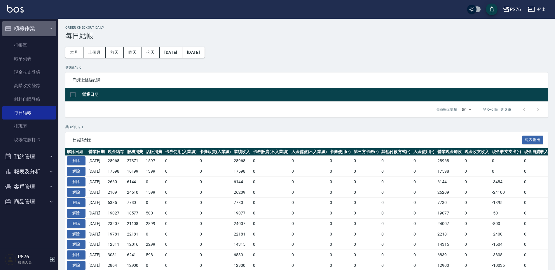
click at [34, 25] on button "櫃檯作業" at bounding box center [29, 28] width 54 height 15
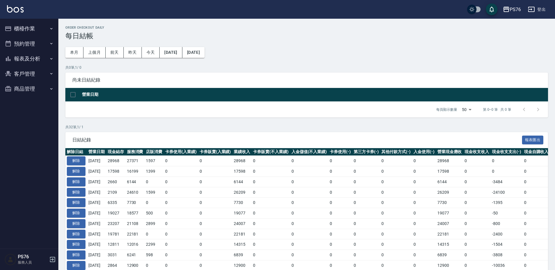
click at [35, 57] on button "報表及分析" at bounding box center [29, 58] width 54 height 15
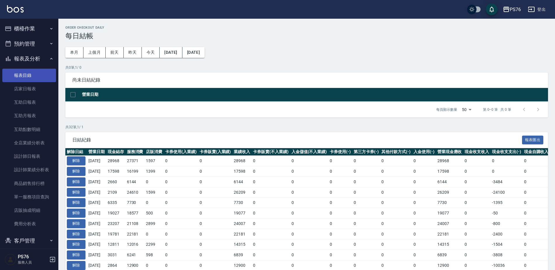
click at [34, 75] on link "報表目錄" at bounding box center [29, 75] width 54 height 13
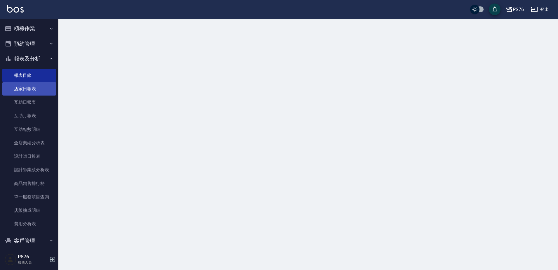
click at [31, 90] on link "店家日報表" at bounding box center [29, 88] width 54 height 13
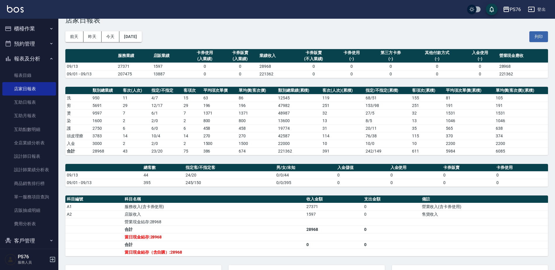
scroll to position [17, 0]
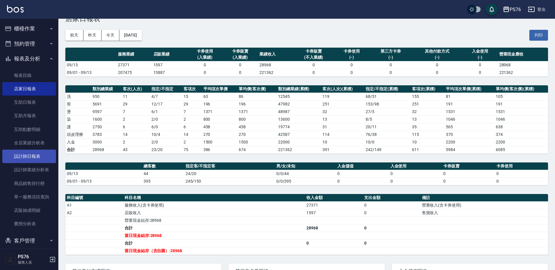
click at [38, 154] on link "設計師日報表" at bounding box center [29, 155] width 54 height 13
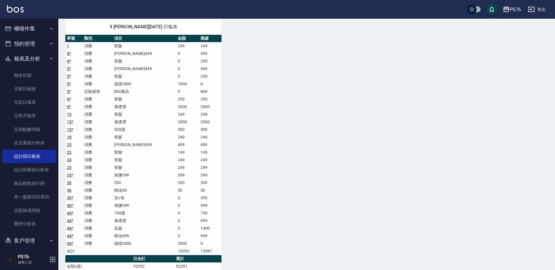
scroll to position [499, 0]
